Goal: Task Accomplishment & Management: Use online tool/utility

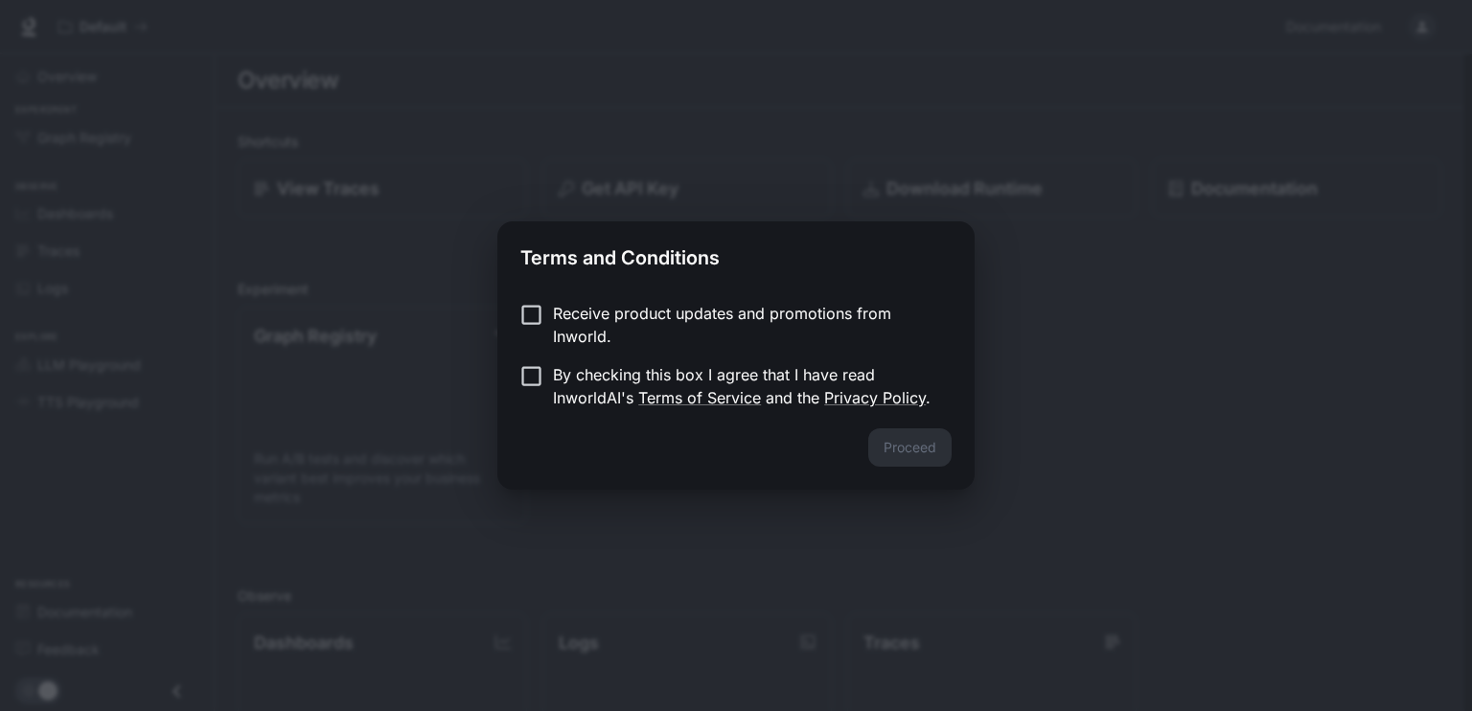
click at [644, 327] on p "Receive product updates and promotions from Inworld." at bounding box center [744, 325] width 383 height 46
drag, startPoint x: 609, startPoint y: 375, endPoint x: 682, endPoint y: 421, distance: 87.0
click at [608, 377] on p "By checking this box I agree that I have read InworldAI's Terms of Service and …" at bounding box center [744, 386] width 383 height 46
click at [935, 451] on button "Proceed" at bounding box center [909, 447] width 83 height 38
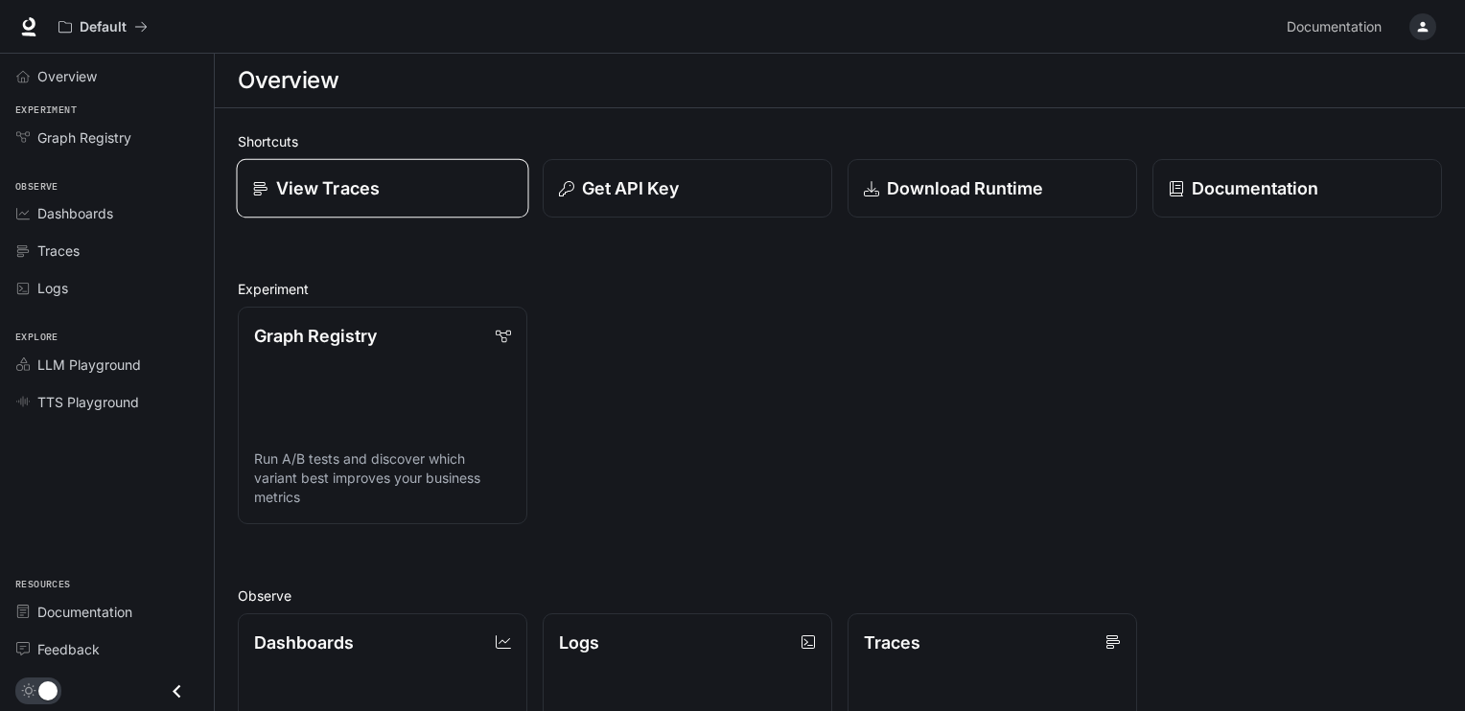
click at [381, 195] on div "View Traces" at bounding box center [383, 188] width 260 height 26
